Goal: Task Accomplishment & Management: Use online tool/utility

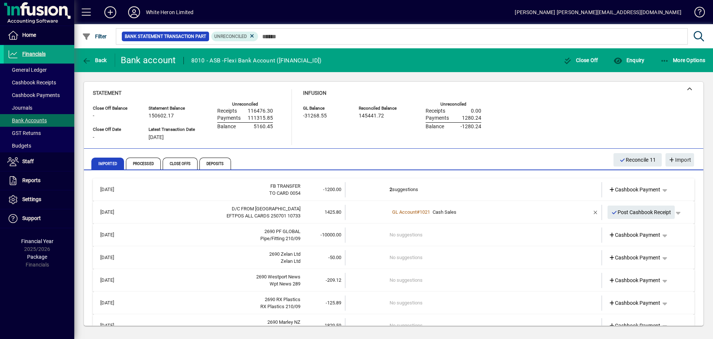
click at [444, 237] on td "No suggestions" at bounding box center [474, 234] width 169 height 15
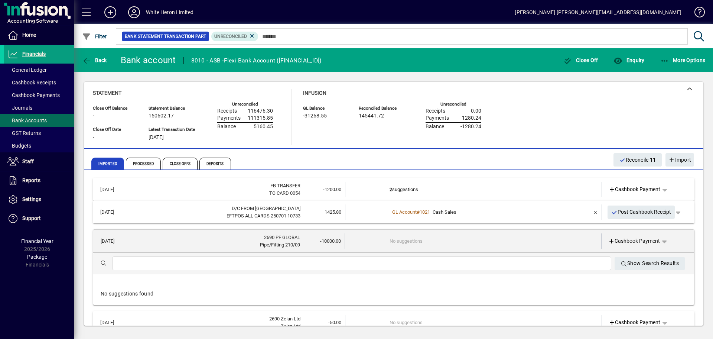
click at [201, 261] on input "text" at bounding box center [361, 263] width 487 height 9
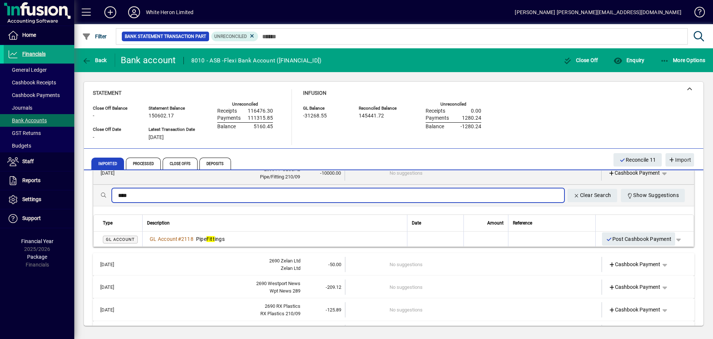
scroll to position [74, 0]
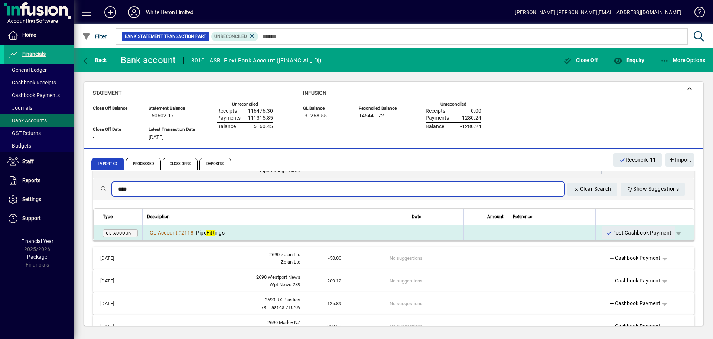
type input "****"
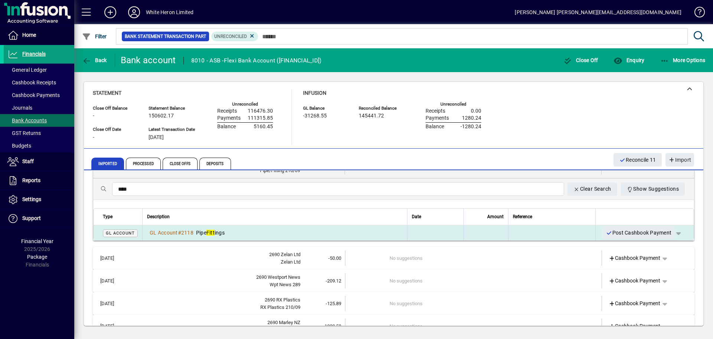
click at [205, 234] on span "Pipe Fitt ings" at bounding box center [210, 233] width 29 height 6
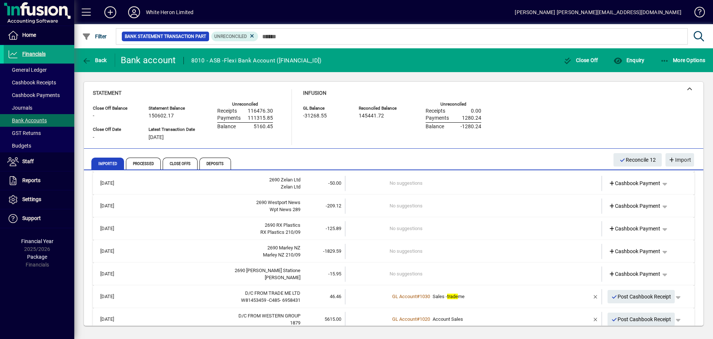
scroll to position [74, 0]
click at [202, 187] on div "Zelan Ltd" at bounding box center [215, 186] width 169 height 7
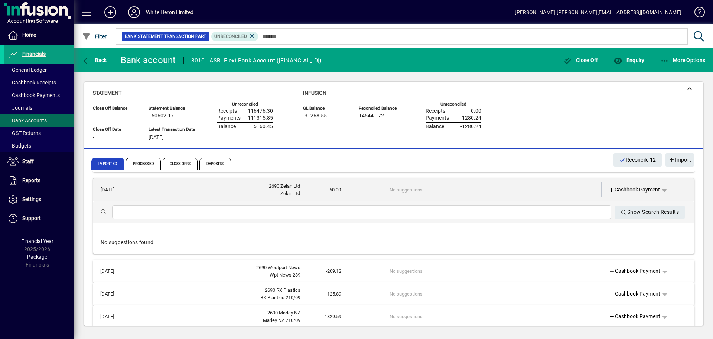
click at [175, 208] on input "text" at bounding box center [361, 212] width 487 height 9
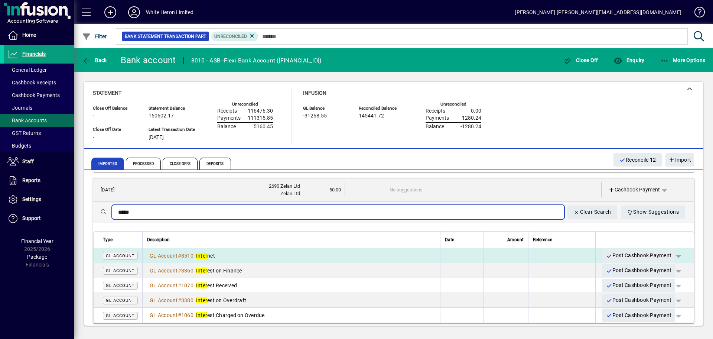
type input "*****"
click at [207, 256] on em "Inter" at bounding box center [201, 256] width 11 height 6
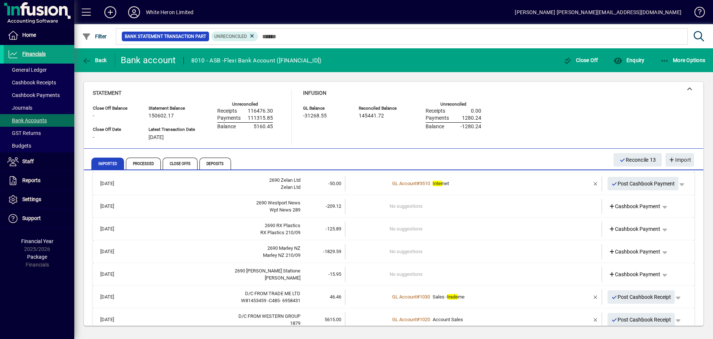
click at [231, 207] on div "Wpt News 289" at bounding box center [215, 209] width 169 height 7
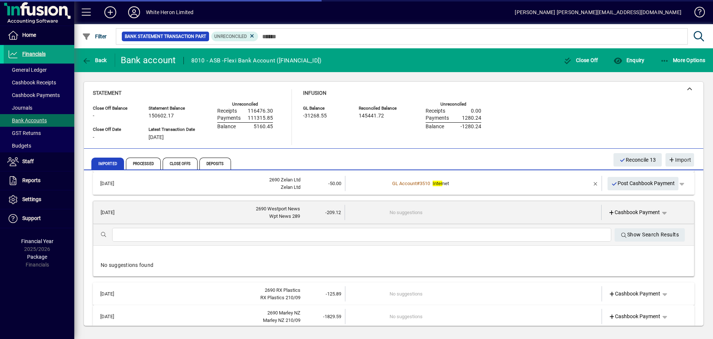
click at [159, 236] on input "text" at bounding box center [361, 234] width 487 height 9
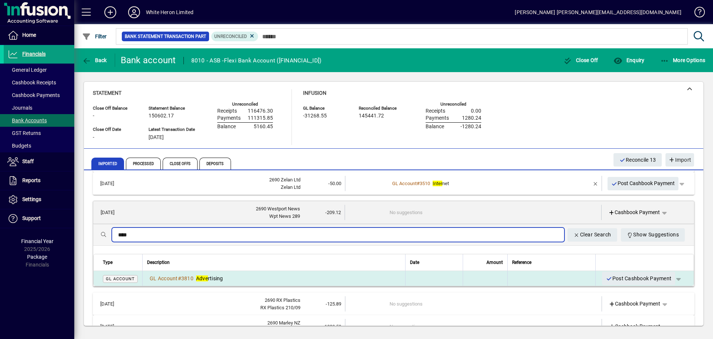
type input "****"
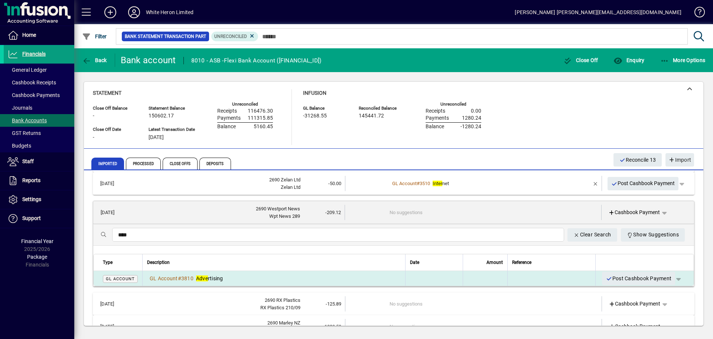
click at [216, 277] on span "Adve rtising" at bounding box center [209, 278] width 27 height 6
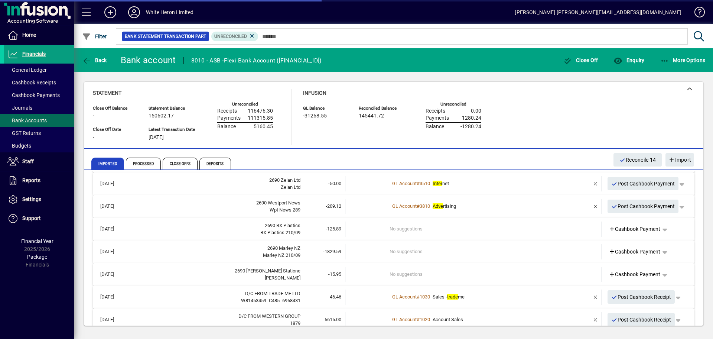
click at [223, 230] on div "RX Plastics 210/09" at bounding box center [215, 232] width 169 height 7
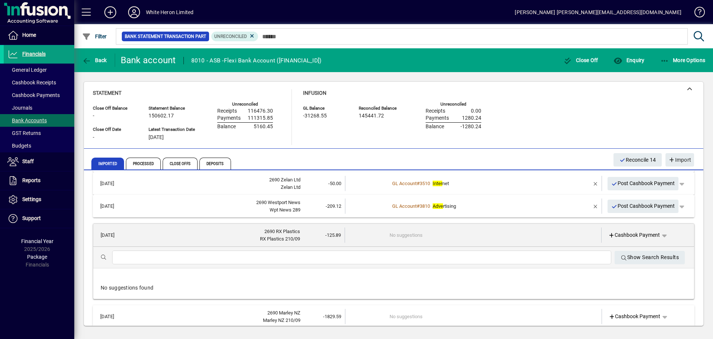
click at [188, 254] on input "text" at bounding box center [361, 257] width 487 height 9
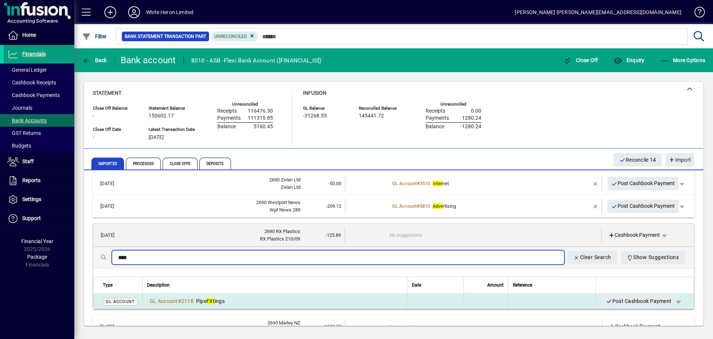
type input "****"
click at [214, 300] on em "Fitt" at bounding box center [211, 301] width 8 height 6
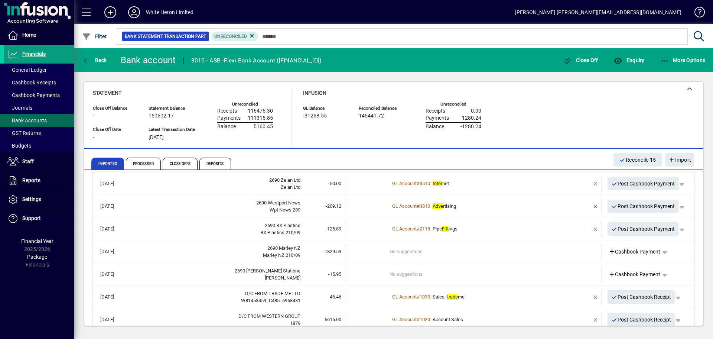
click at [192, 256] on div "Marley NZ 210/09" at bounding box center [215, 254] width 169 height 7
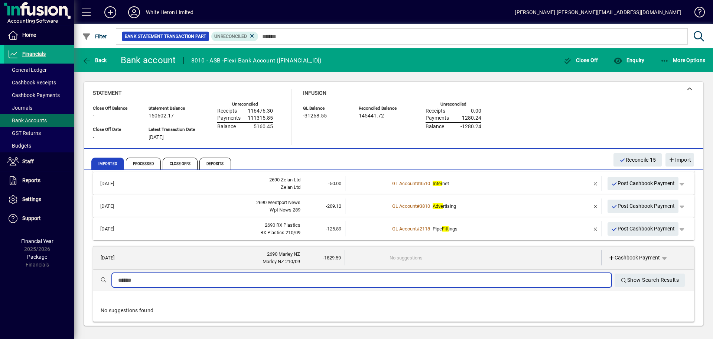
click at [154, 276] on input "text" at bounding box center [361, 280] width 487 height 9
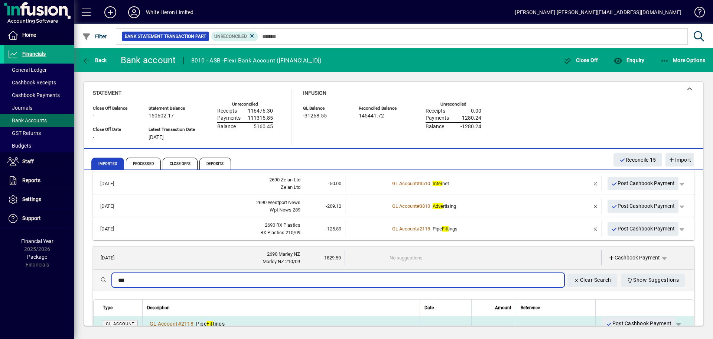
type input "***"
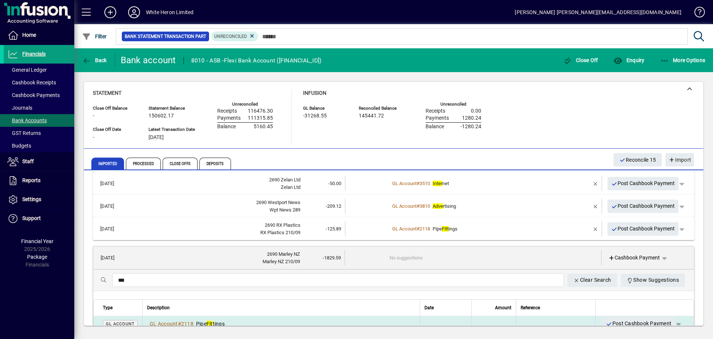
click at [217, 318] on td "GL Account # 2118 Pipe Fit tings" at bounding box center [280, 323] width 277 height 15
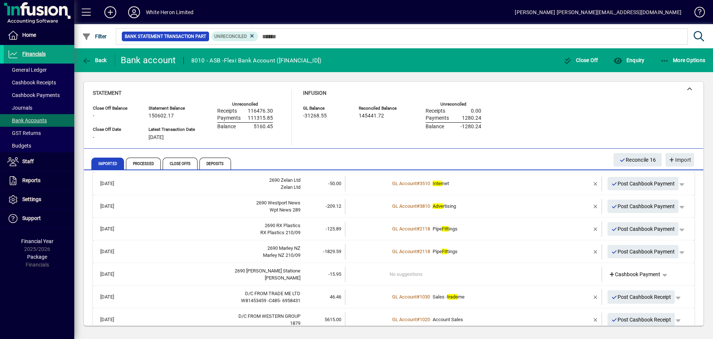
click at [171, 276] on div "[PERSON_NAME]" at bounding box center [215, 277] width 169 height 7
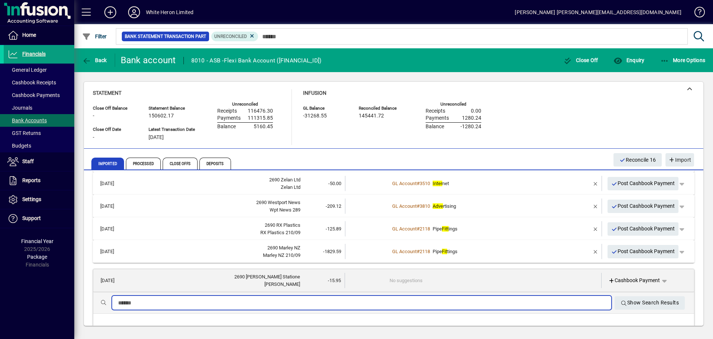
click at [156, 303] on input "text" at bounding box center [361, 302] width 487 height 9
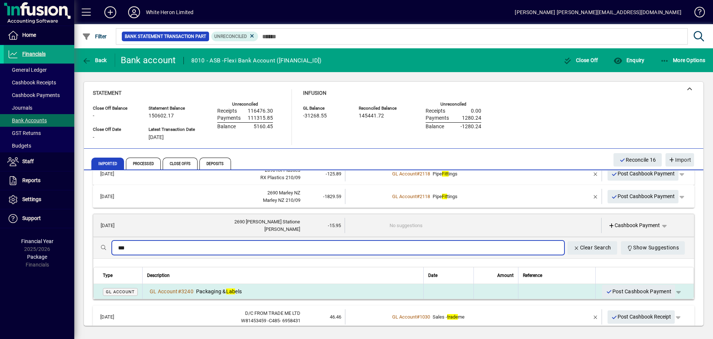
scroll to position [148, 0]
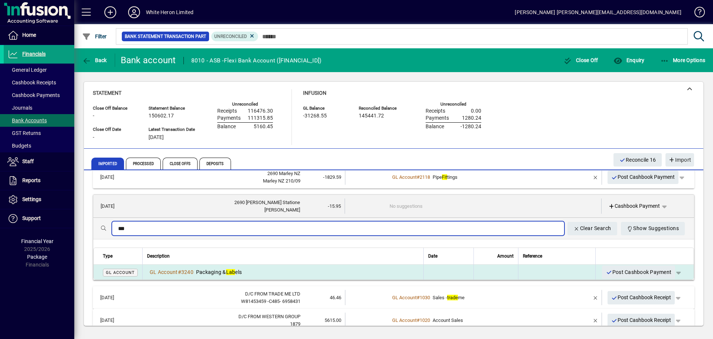
type input "***"
click at [204, 273] on span "Packaging & Lab els" at bounding box center [219, 272] width 46 height 6
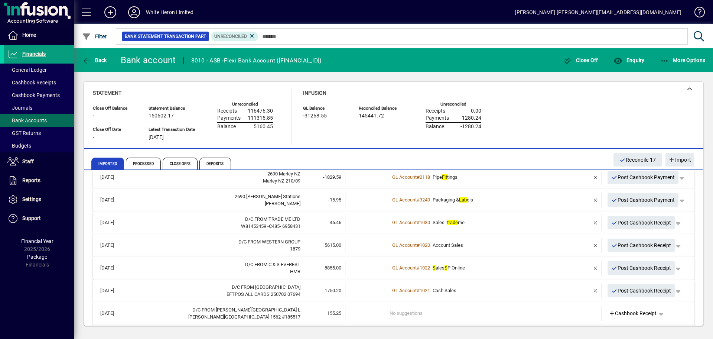
scroll to position [185, 0]
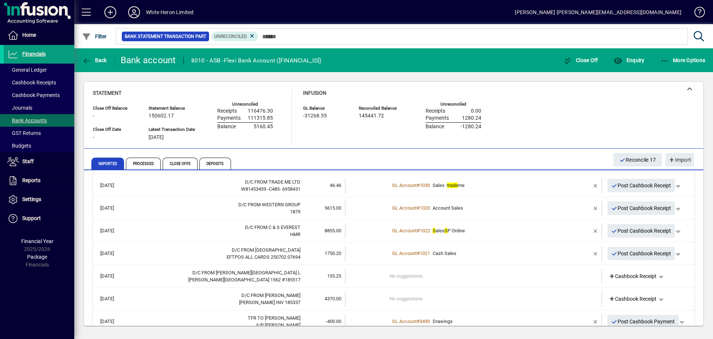
click at [197, 274] on div "D/C FROM [PERSON_NAME][GEOGRAPHIC_DATA] L" at bounding box center [215, 272] width 169 height 7
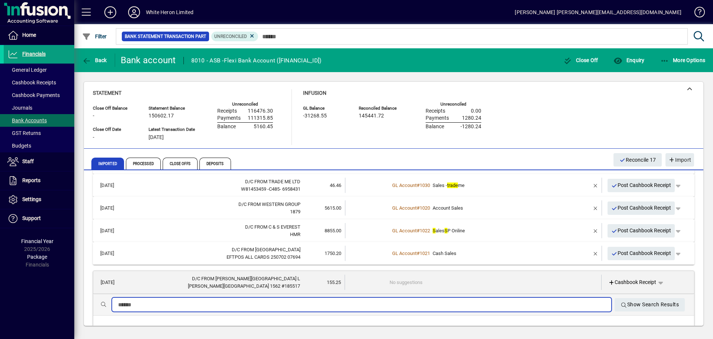
click at [151, 303] on input "text" at bounding box center [361, 304] width 487 height 9
type input "******"
click at [164, 304] on input "******" at bounding box center [338, 304] width 440 height 9
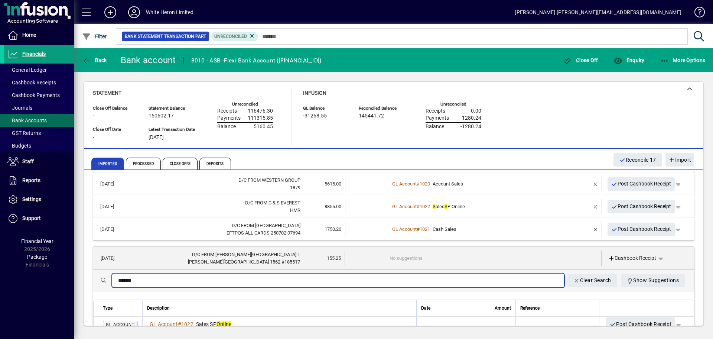
scroll to position [223, 0]
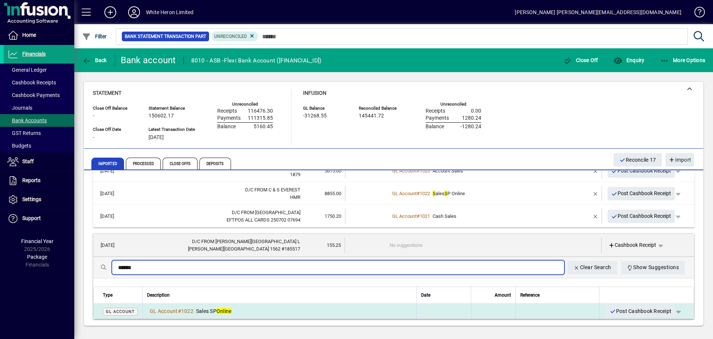
click at [234, 310] on div "GL Account # 1022 Sales SP Online" at bounding box center [279, 310] width 265 height 7
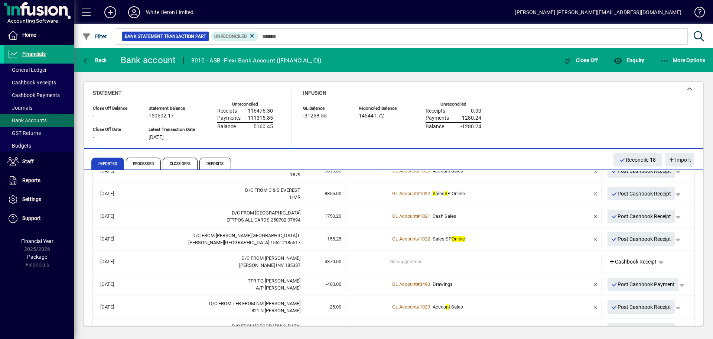
click at [189, 264] on div "[PERSON_NAME] INV 185337" at bounding box center [215, 265] width 169 height 7
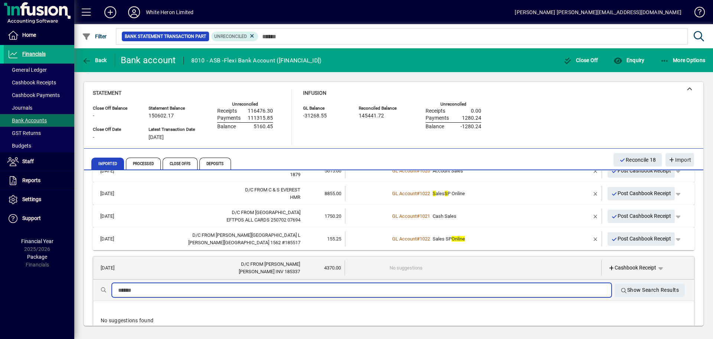
click at [159, 290] on input "text" at bounding box center [361, 290] width 487 height 9
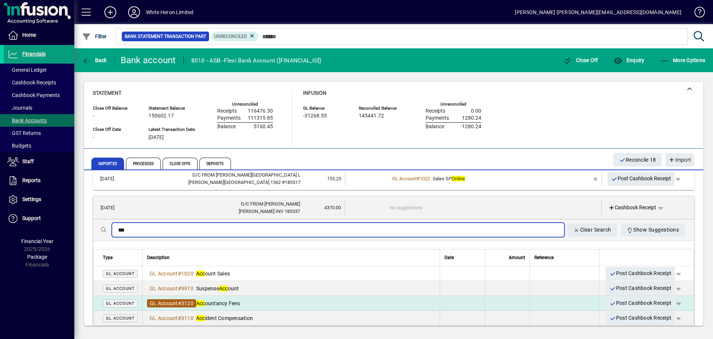
scroll to position [297, 0]
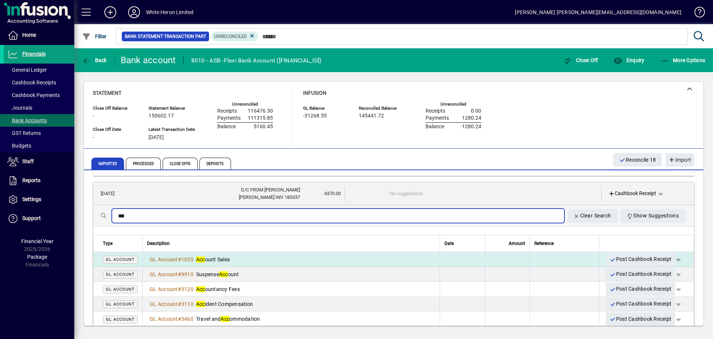
type input "***"
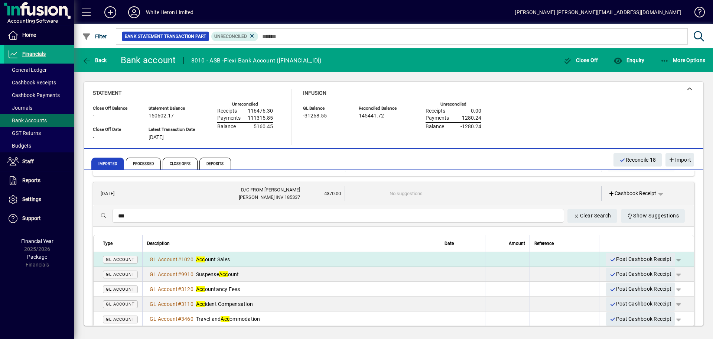
click at [233, 262] on div "GL Account # 1020 Acc ount Sales" at bounding box center [291, 259] width 288 height 7
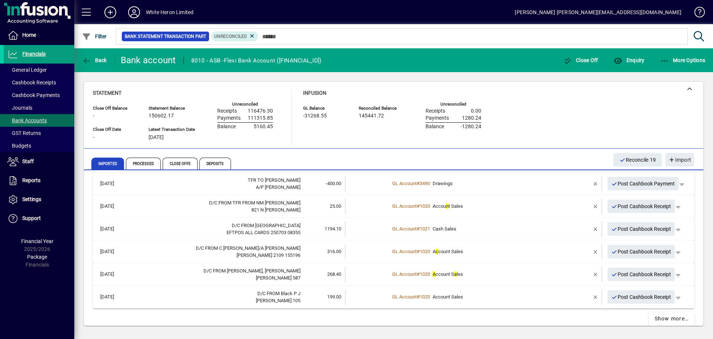
scroll to position [333, 0]
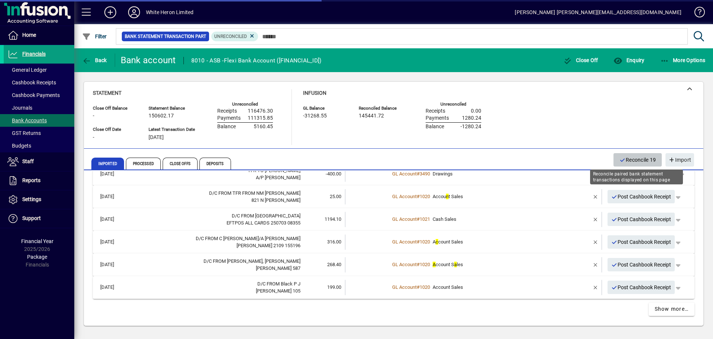
click at [642, 159] on span "Reconcile 19" at bounding box center [638, 160] width 37 height 12
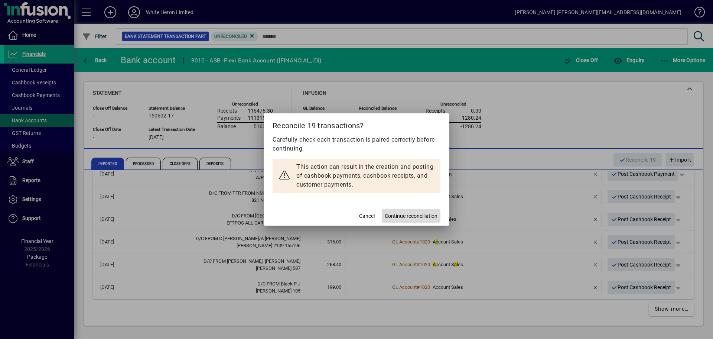
click at [416, 214] on span "Continue reconciliation" at bounding box center [411, 216] width 53 height 8
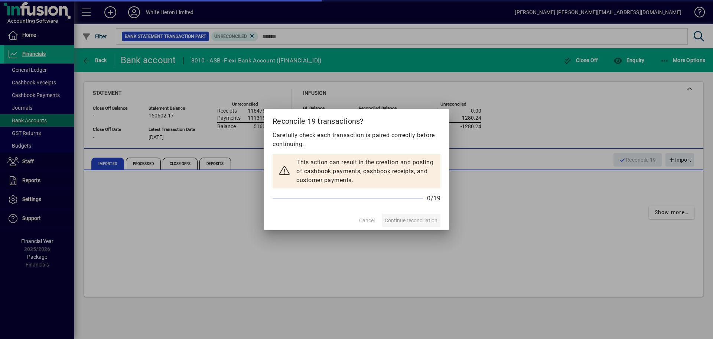
scroll to position [0, 0]
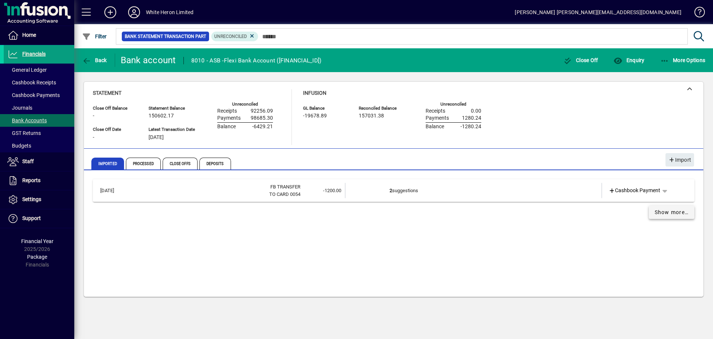
click at [672, 210] on span "Show more…" at bounding box center [672, 212] width 34 height 8
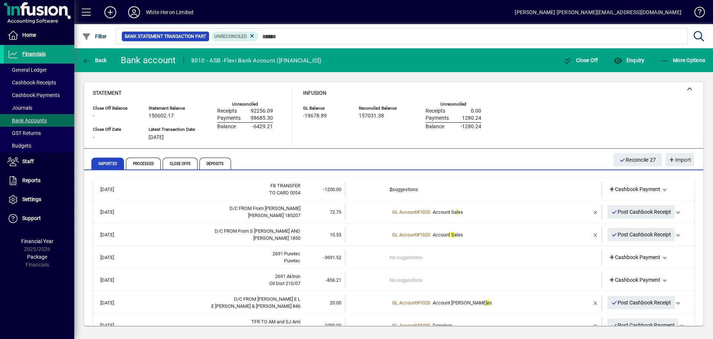
click at [436, 255] on td "No suggestions" at bounding box center [474, 257] width 169 height 15
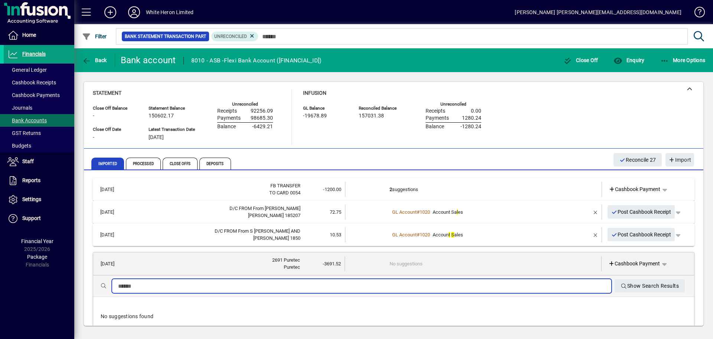
click at [185, 285] on input "text" at bounding box center [361, 286] width 487 height 9
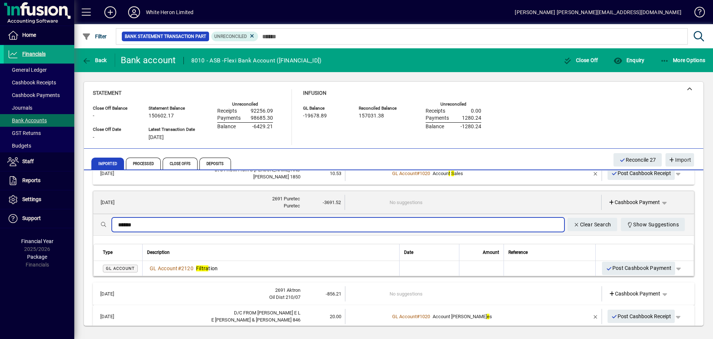
scroll to position [74, 0]
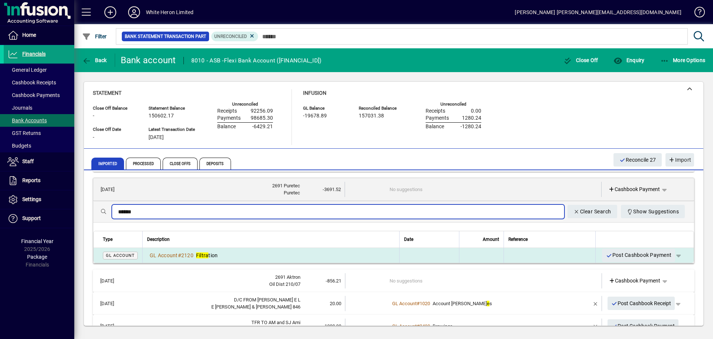
type input "******"
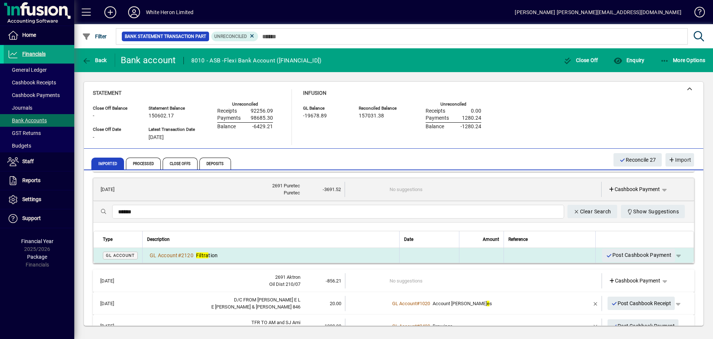
click at [221, 256] on div "GL Account # 2120 Filtra tion" at bounding box center [271, 254] width 248 height 7
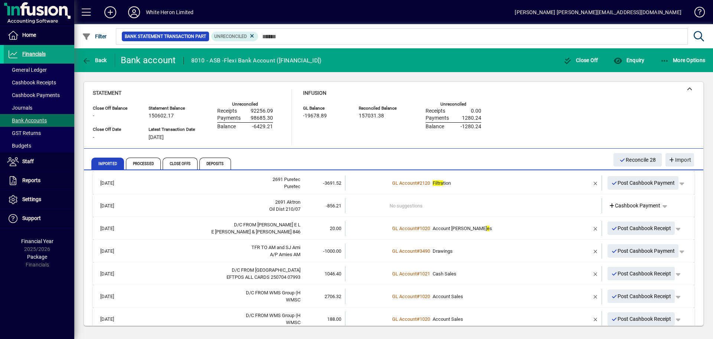
click at [237, 208] on div "Oil Dist 210/07" at bounding box center [215, 208] width 169 height 7
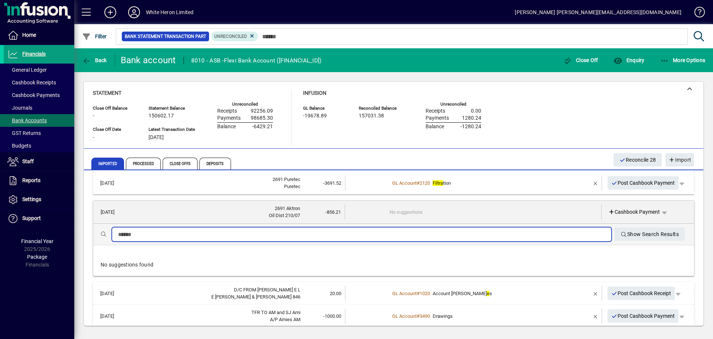
click at [188, 234] on input "text" at bounding box center [361, 234] width 487 height 9
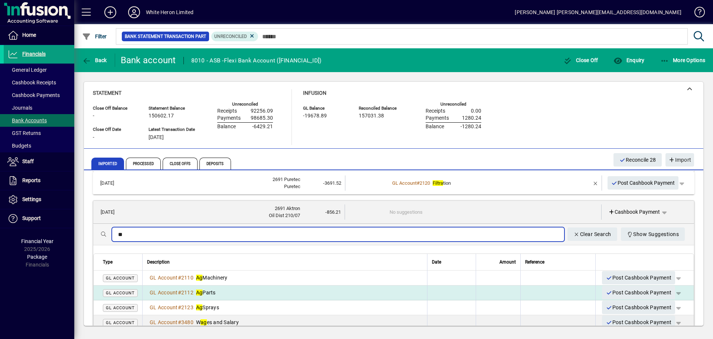
type input "**"
click at [208, 294] on span "Ag Parts" at bounding box center [206, 292] width 20 height 6
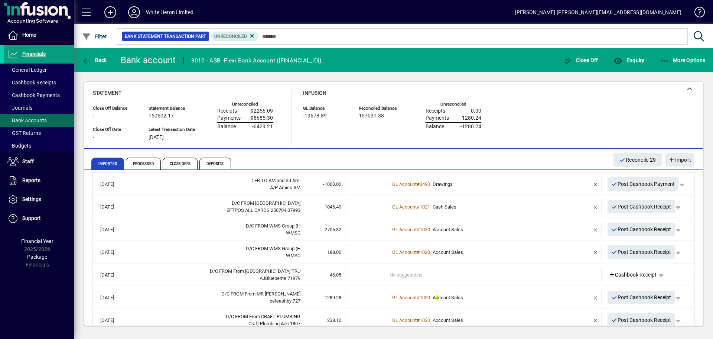
scroll to position [149, 0]
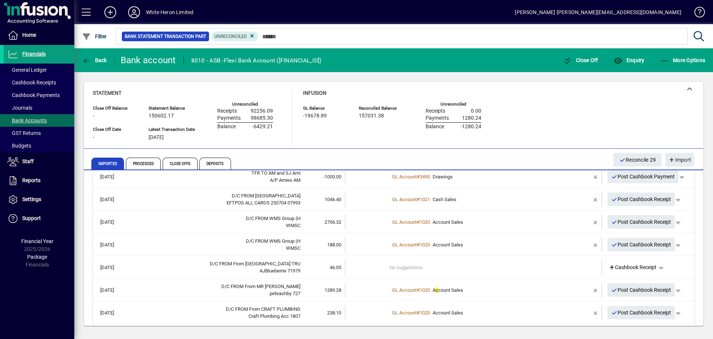
click at [193, 271] on div "AJBlueberrie 71979" at bounding box center [215, 270] width 169 height 7
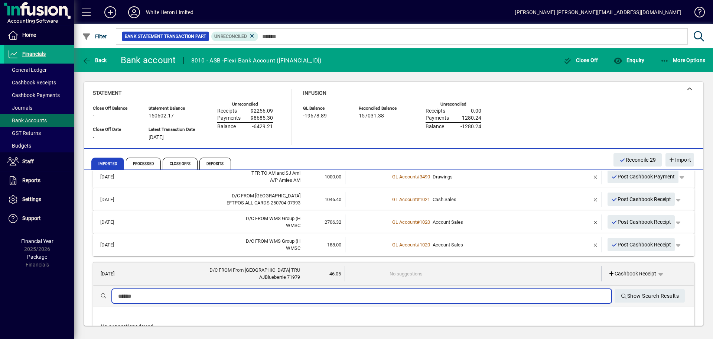
click at [168, 294] on input "text" at bounding box center [361, 296] width 487 height 9
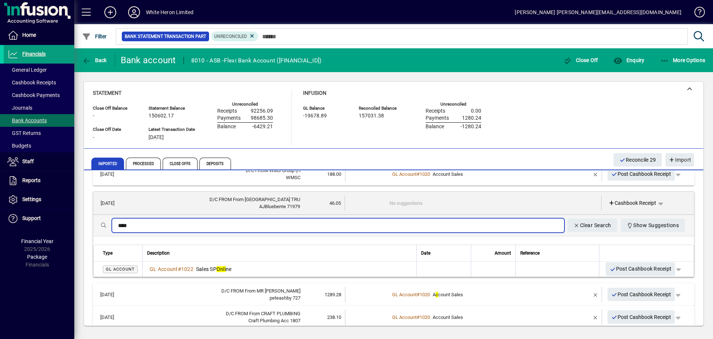
scroll to position [223, 0]
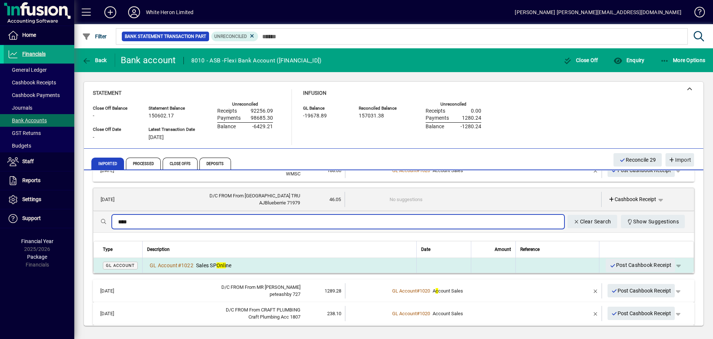
type input "****"
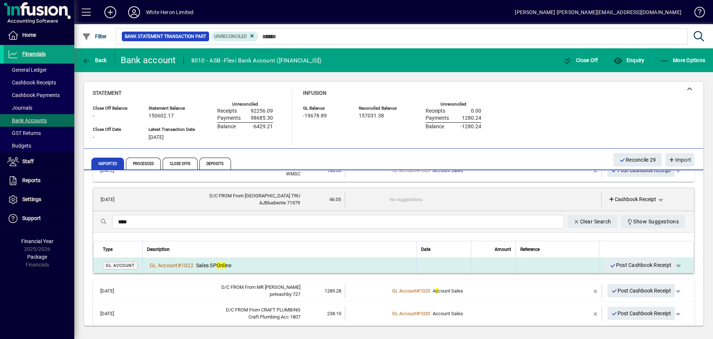
click at [223, 262] on em "Onli" at bounding box center [221, 265] width 9 height 6
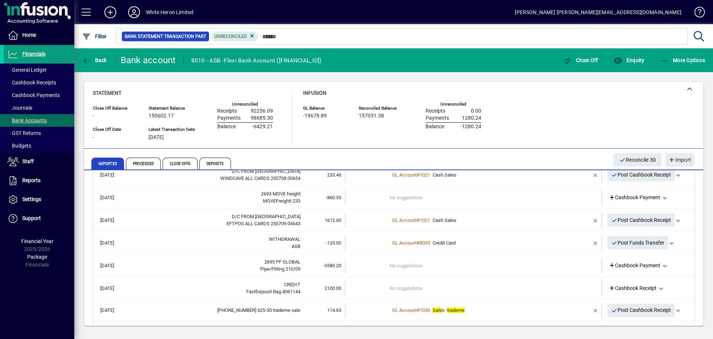
scroll to position [446, 0]
click at [159, 204] on div "MOVEFreighti 233" at bounding box center [215, 200] width 169 height 7
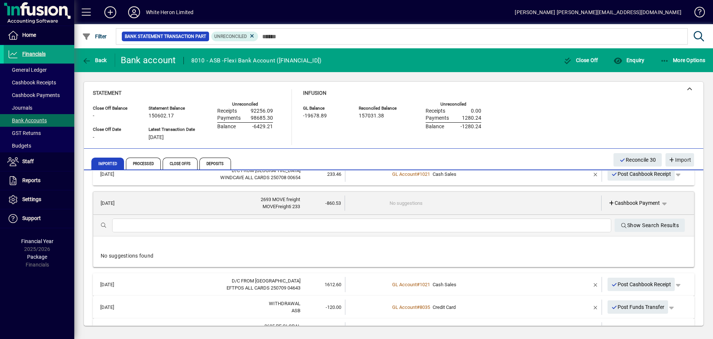
click at [151, 228] on input "text" at bounding box center [361, 225] width 487 height 9
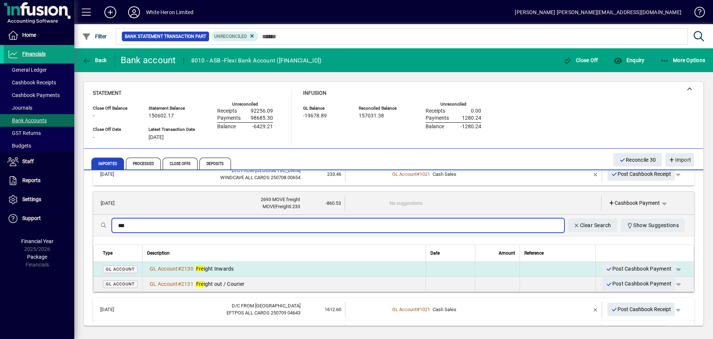
type input "***"
click at [241, 270] on div "GL Account # 2130 Fre ight Inwards" at bounding box center [284, 268] width 274 height 7
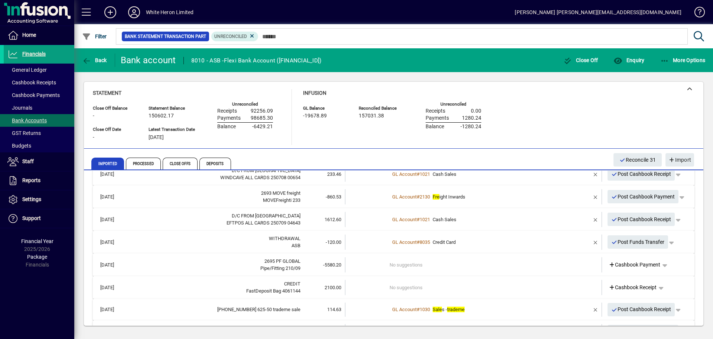
click at [241, 270] on div "Pipe/Fitting 210/09" at bounding box center [215, 267] width 169 height 7
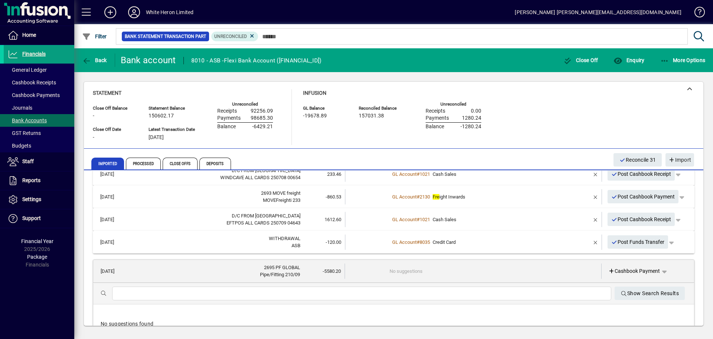
click at [210, 292] on input "text" at bounding box center [361, 293] width 487 height 9
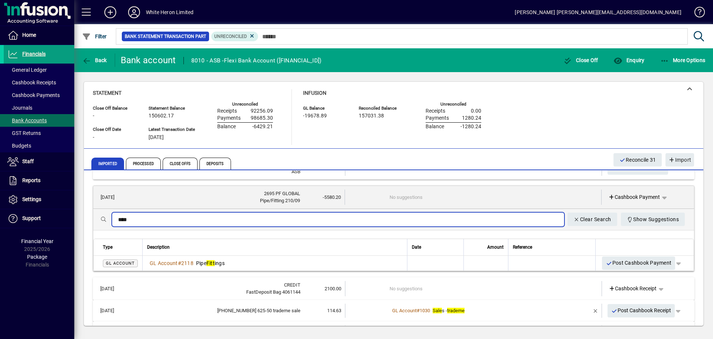
scroll to position [520, 0]
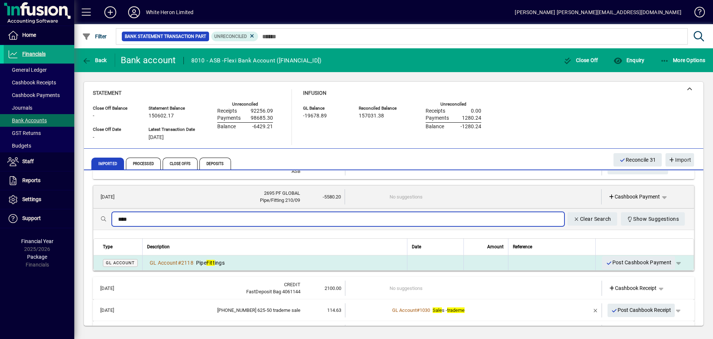
type input "****"
click at [219, 263] on span "Pipe Fitt ings" at bounding box center [210, 263] width 29 height 6
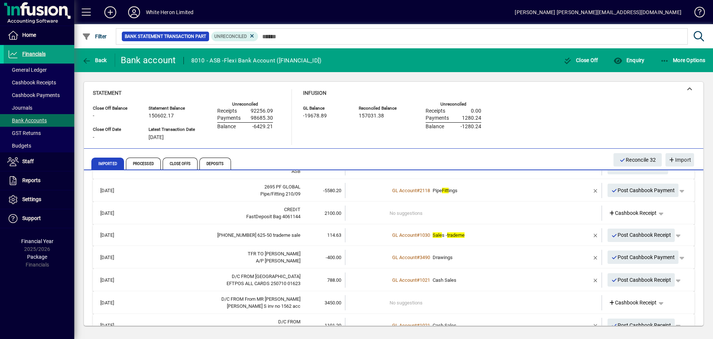
click at [206, 212] on div "CREDIT" at bounding box center [215, 209] width 169 height 7
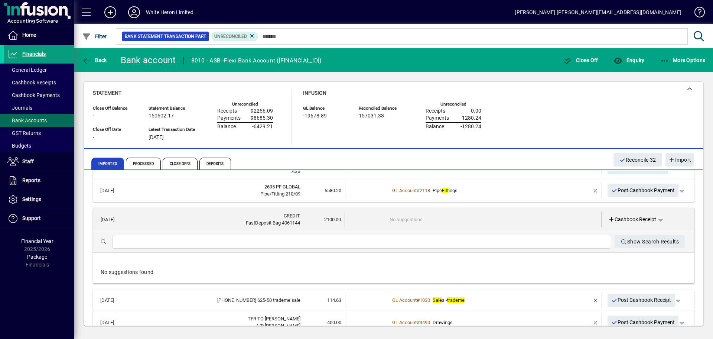
click at [174, 242] on input "text" at bounding box center [361, 241] width 487 height 9
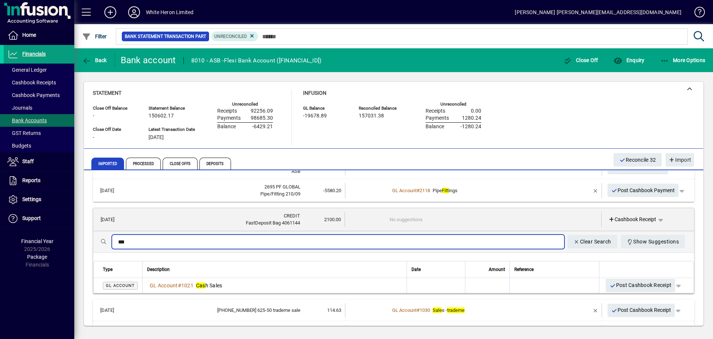
type input "*******"
drag, startPoint x: 177, startPoint y: 275, endPoint x: 201, endPoint y: 285, distance: 26.1
click at [201, 286] on em "Cash" at bounding box center [202, 285] width 12 height 6
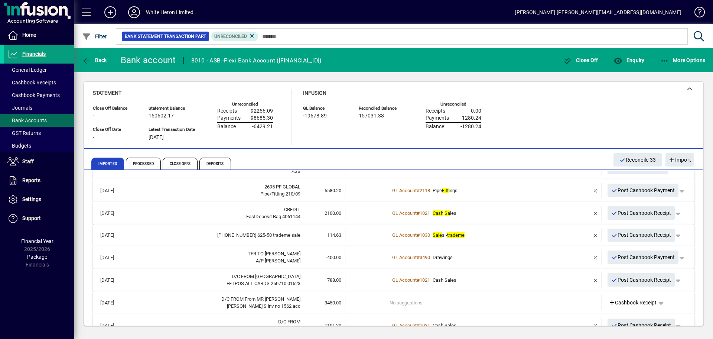
click at [203, 303] on div "[PERSON_NAME] S inv no 1562 acc" at bounding box center [215, 305] width 169 height 7
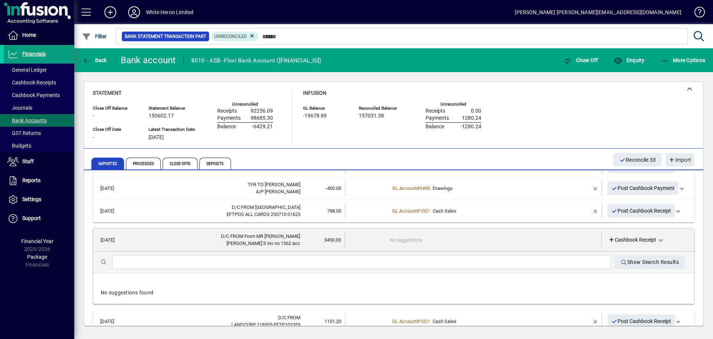
scroll to position [594, 0]
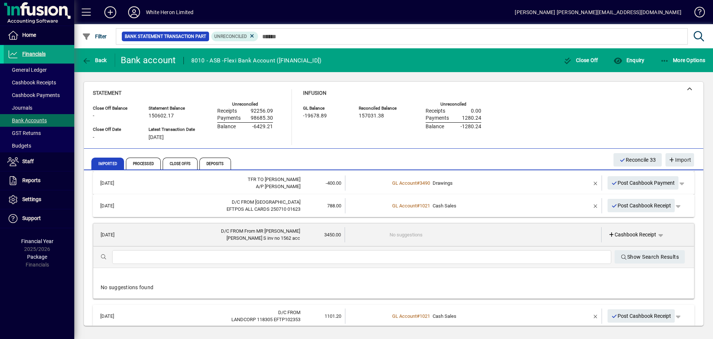
click at [159, 255] on input "text" at bounding box center [361, 257] width 487 height 9
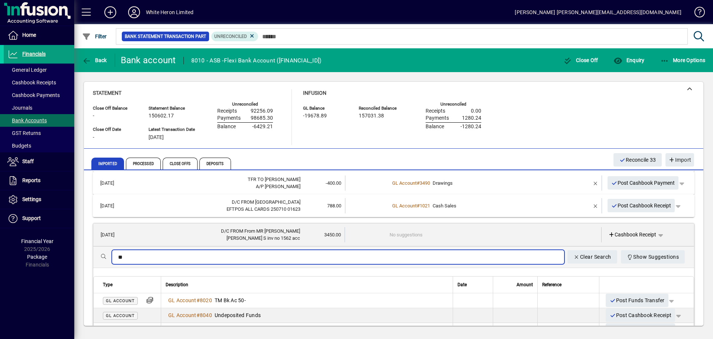
scroll to position [631, 0]
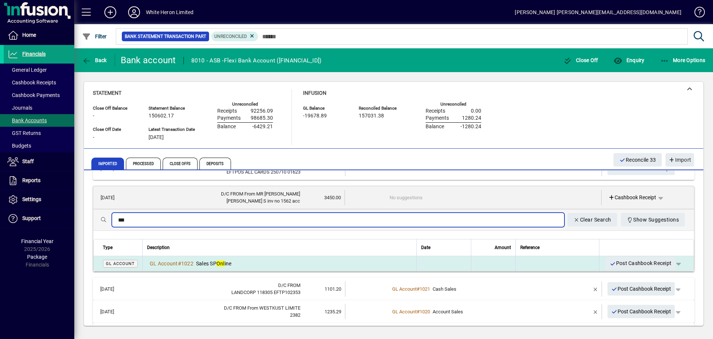
type input "***"
click at [241, 258] on td "GL Account # 1022 Sales SP Onl ine" at bounding box center [279, 263] width 274 height 15
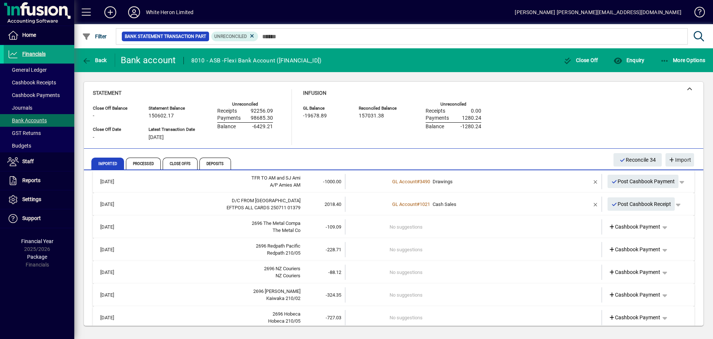
scroll to position [743, 0]
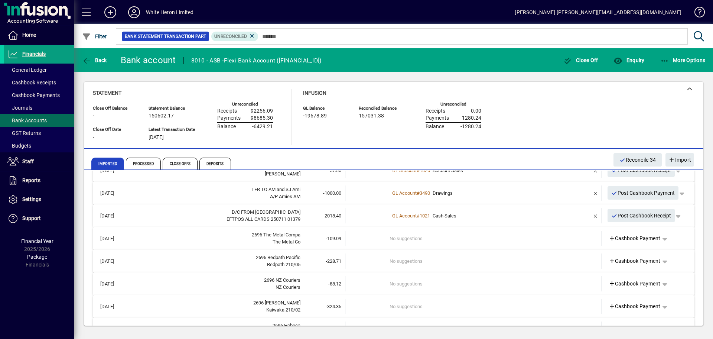
click at [182, 240] on div "The Metal Co" at bounding box center [215, 241] width 169 height 7
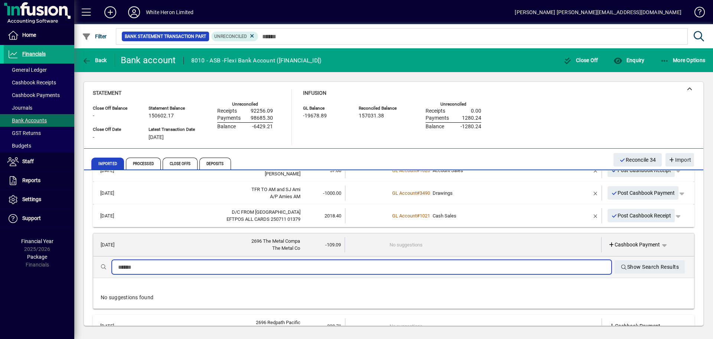
click at [157, 268] on input "text" at bounding box center [361, 267] width 487 height 9
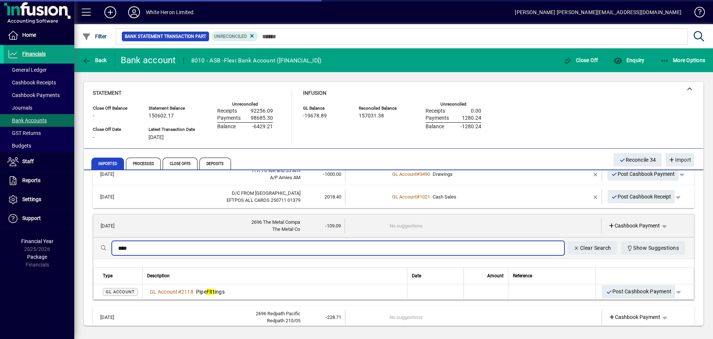
scroll to position [780, 0]
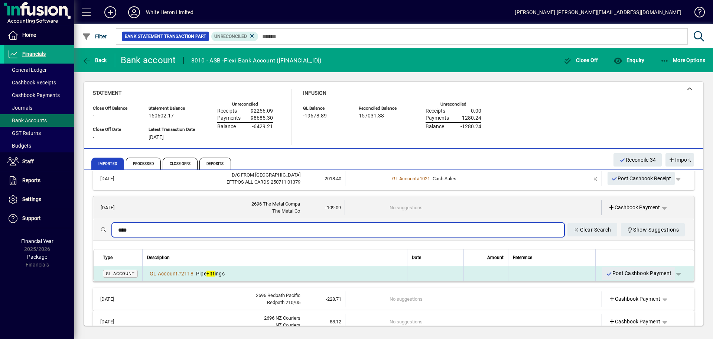
type input "****"
click at [213, 271] on em "Fitt" at bounding box center [211, 273] width 8 height 6
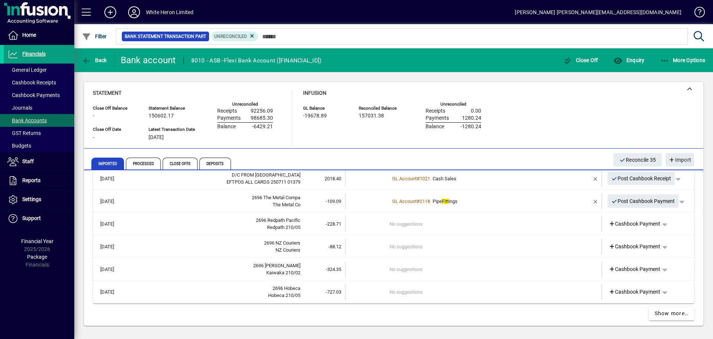
click at [213, 223] on div "2696 Redpath Pacific" at bounding box center [215, 220] width 169 height 7
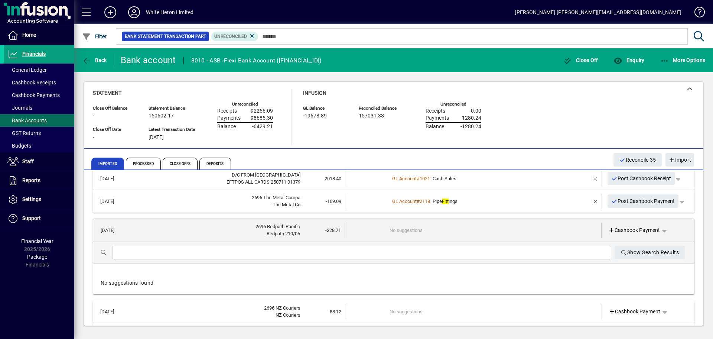
click at [179, 256] on input "text" at bounding box center [361, 252] width 487 height 9
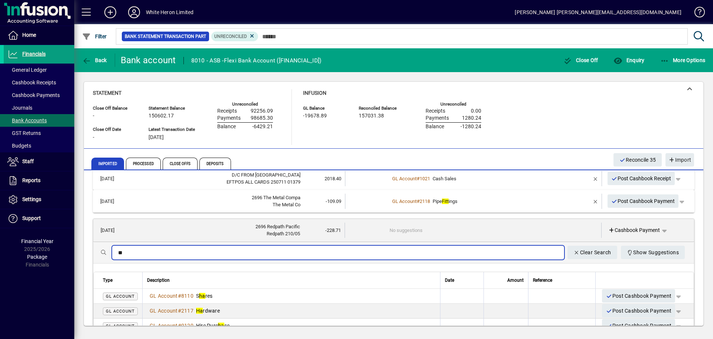
type input "*"
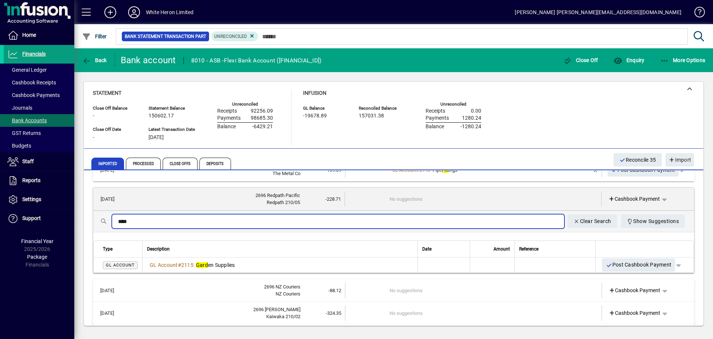
scroll to position [817, 0]
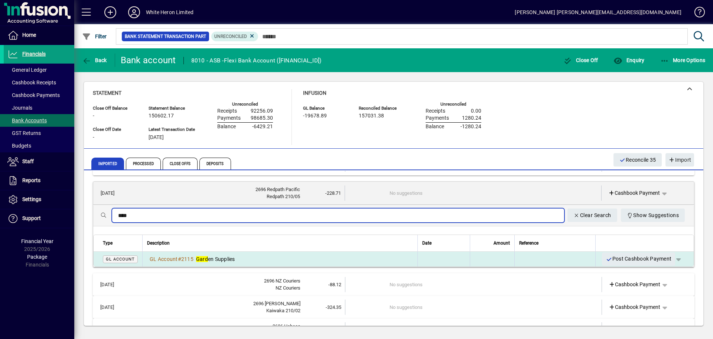
type input "****"
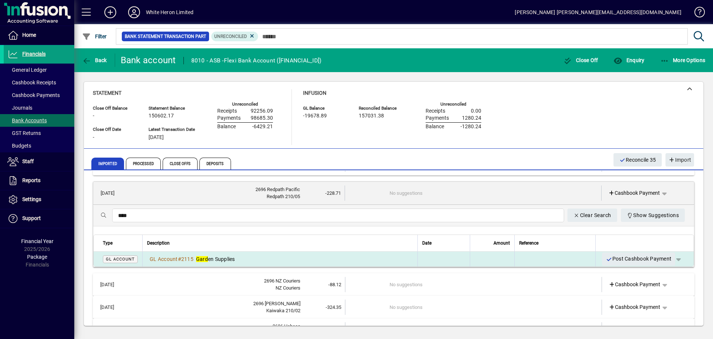
click at [220, 256] on span "Gard en Supplies" at bounding box center [215, 259] width 39 height 6
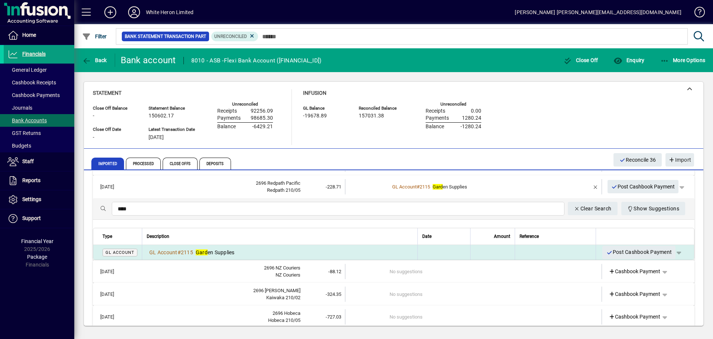
scroll to position [785, 0]
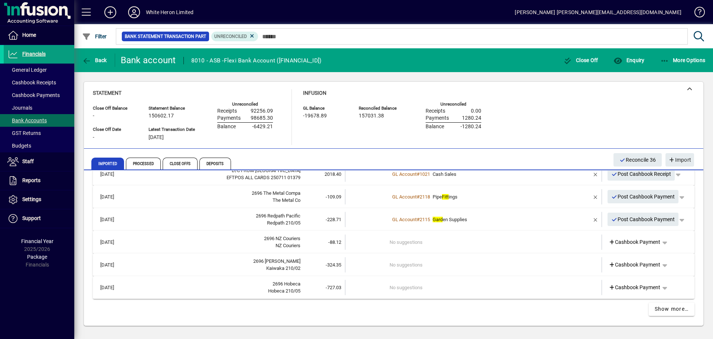
click at [210, 246] on div "NZ Couriers" at bounding box center [215, 245] width 169 height 7
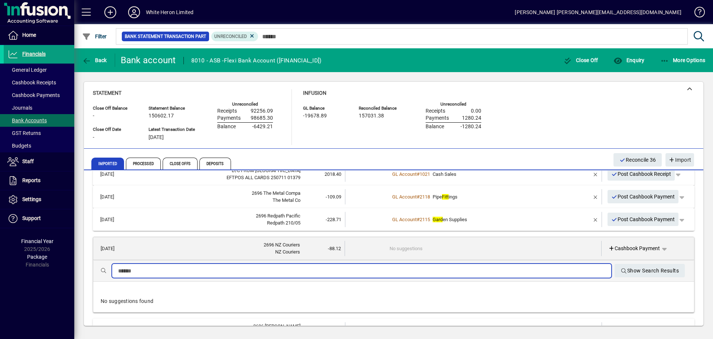
click at [176, 268] on input "text" at bounding box center [361, 270] width 487 height 9
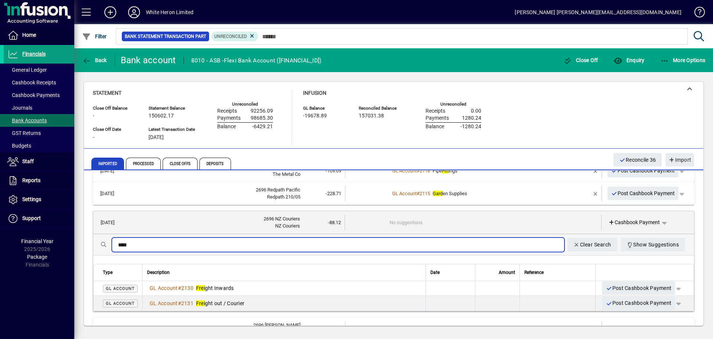
scroll to position [822, 0]
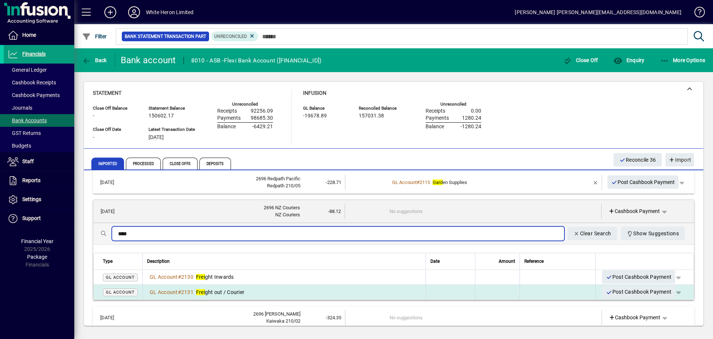
type input "****"
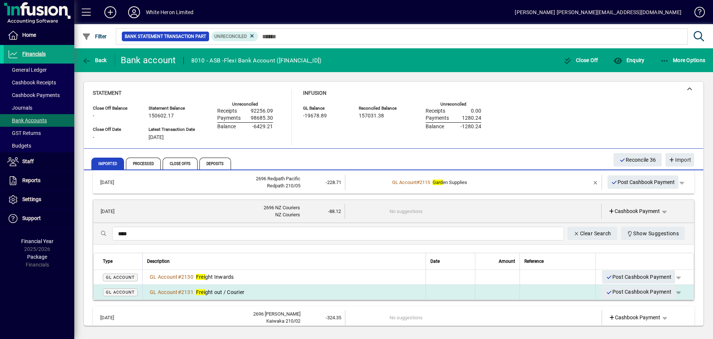
click at [230, 293] on span "Frei ght out / Courier" at bounding box center [220, 292] width 48 height 6
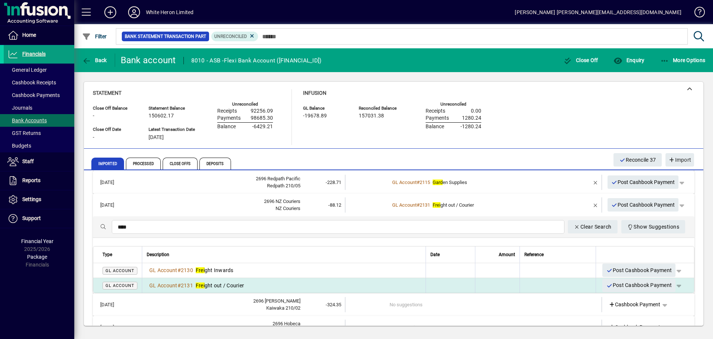
scroll to position [785, 0]
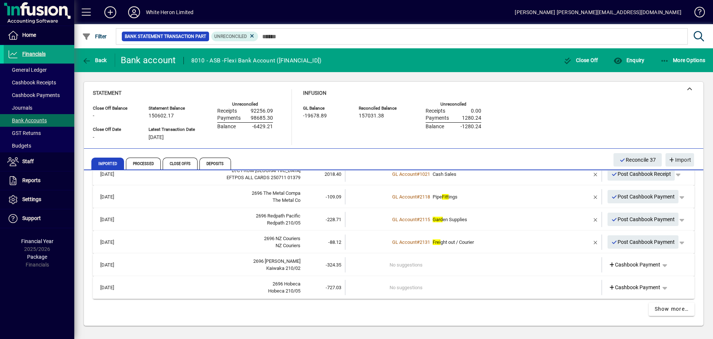
click at [178, 269] on div "Kaiwaka 210/02" at bounding box center [215, 267] width 169 height 7
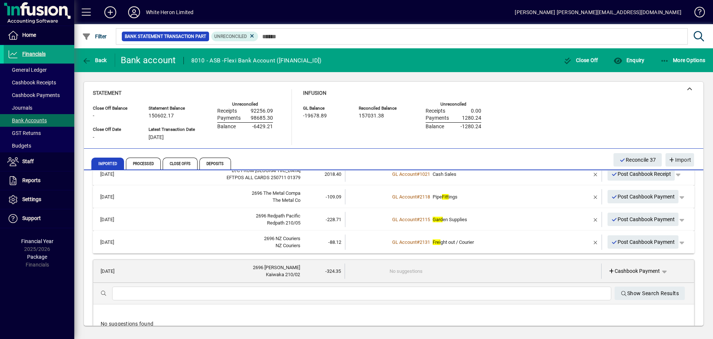
click at [159, 293] on input "text" at bounding box center [361, 293] width 487 height 9
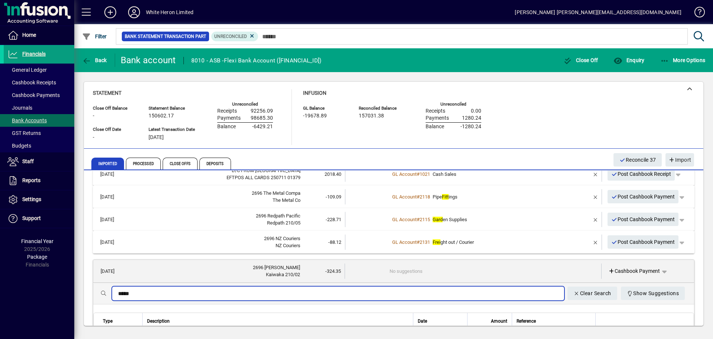
scroll to position [822, 0]
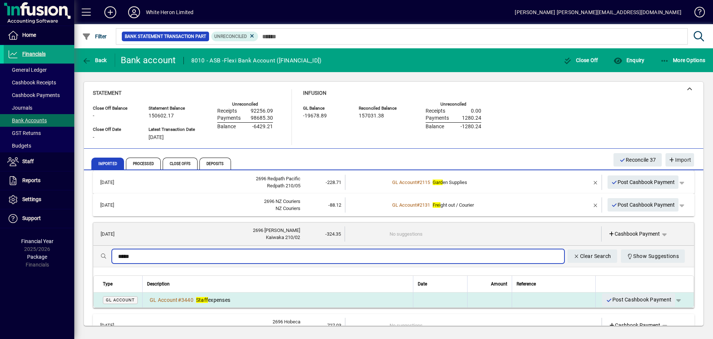
type input "*****"
click at [208, 297] on em "Staff" at bounding box center [202, 300] width 12 height 6
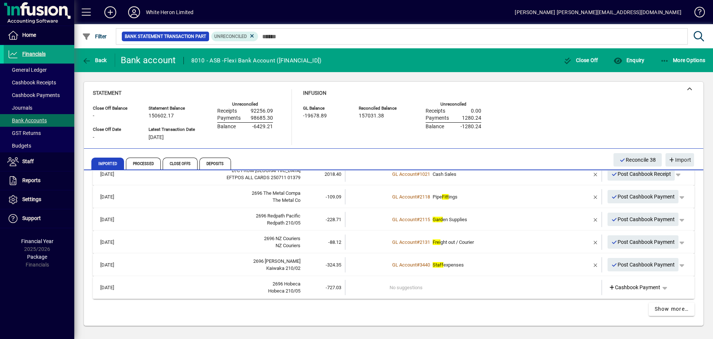
scroll to position [785, 0]
click at [185, 288] on div "Hobeca 210/05" at bounding box center [215, 290] width 169 height 7
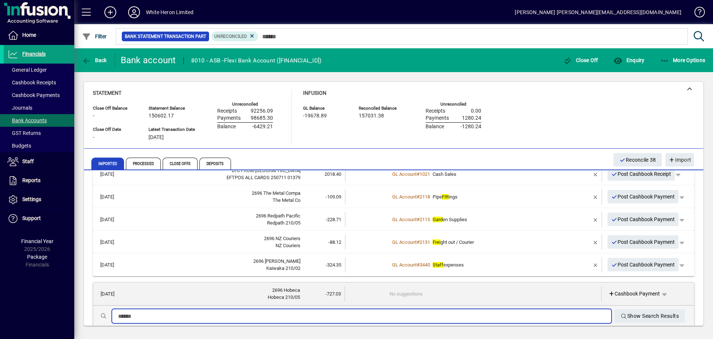
click at [159, 315] on input "text" at bounding box center [361, 316] width 487 height 9
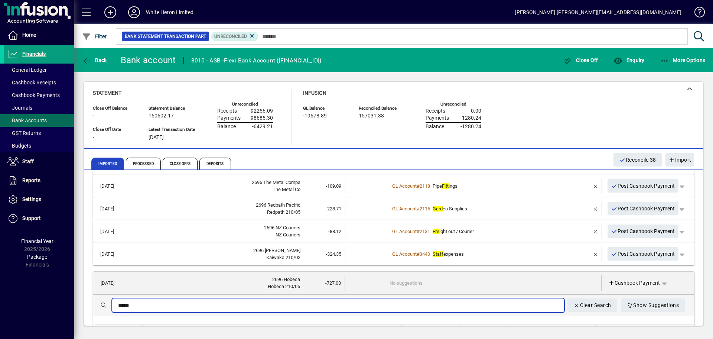
scroll to position [822, 0]
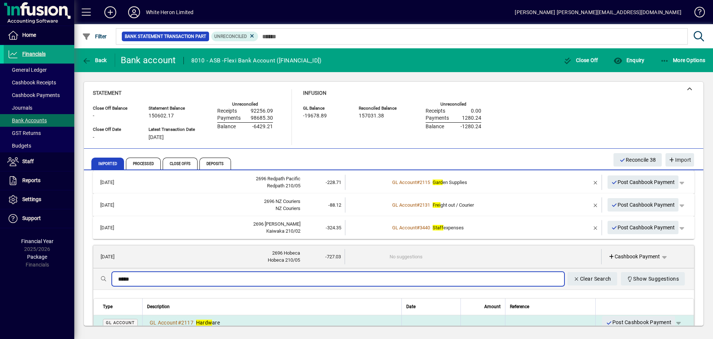
type input "*****"
click at [217, 319] on div "GL Account # 2117 Hardw are" at bounding box center [183, 322] width 73 height 7
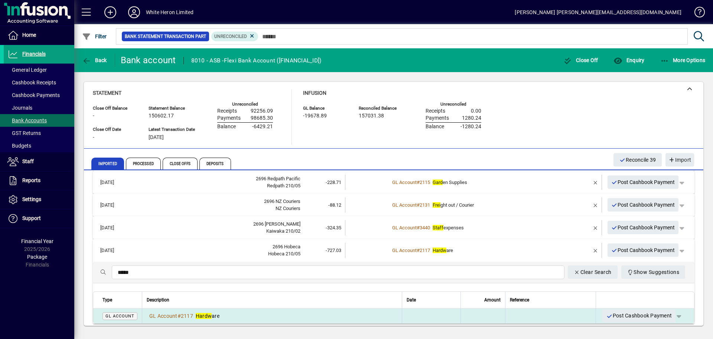
scroll to position [785, 0]
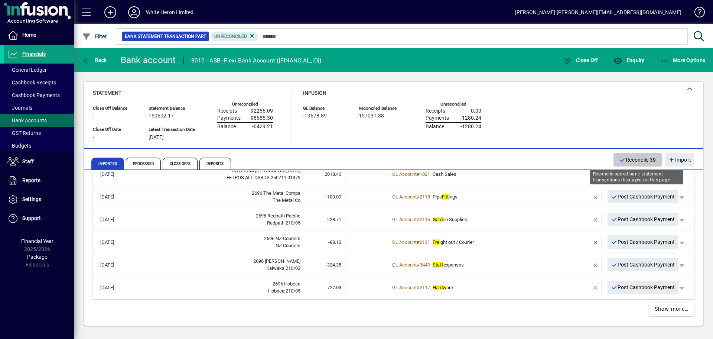
click at [637, 157] on span "Reconcile 39" at bounding box center [638, 160] width 37 height 12
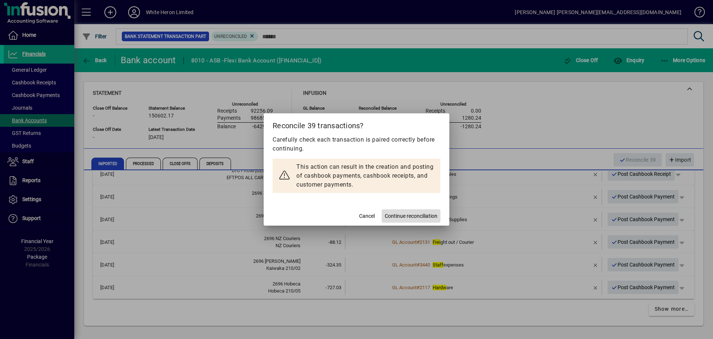
click at [386, 218] on span "Continue reconciliation" at bounding box center [411, 216] width 53 height 8
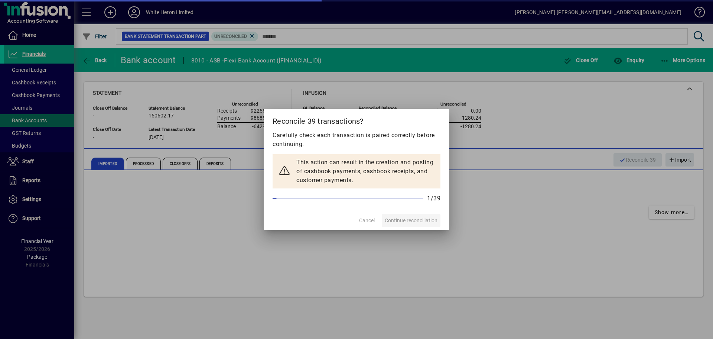
scroll to position [0, 0]
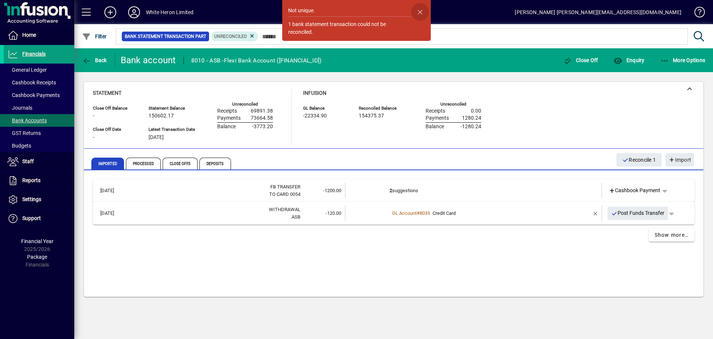
click at [423, 9] on span "button" at bounding box center [420, 12] width 18 height 18
